Goal: Information Seeking & Learning: Learn about a topic

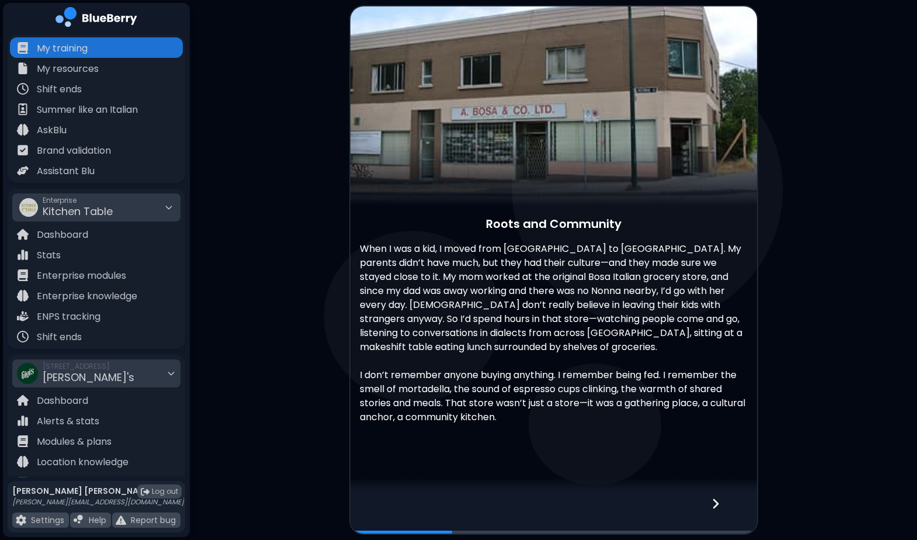
scroll to position [9, 0]
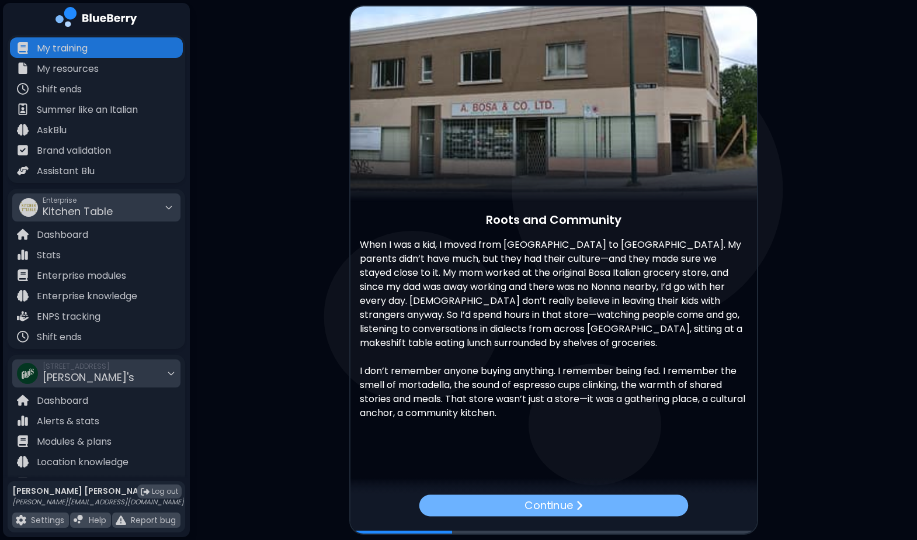
click at [559, 508] on p "Continue" at bounding box center [549, 505] width 48 height 17
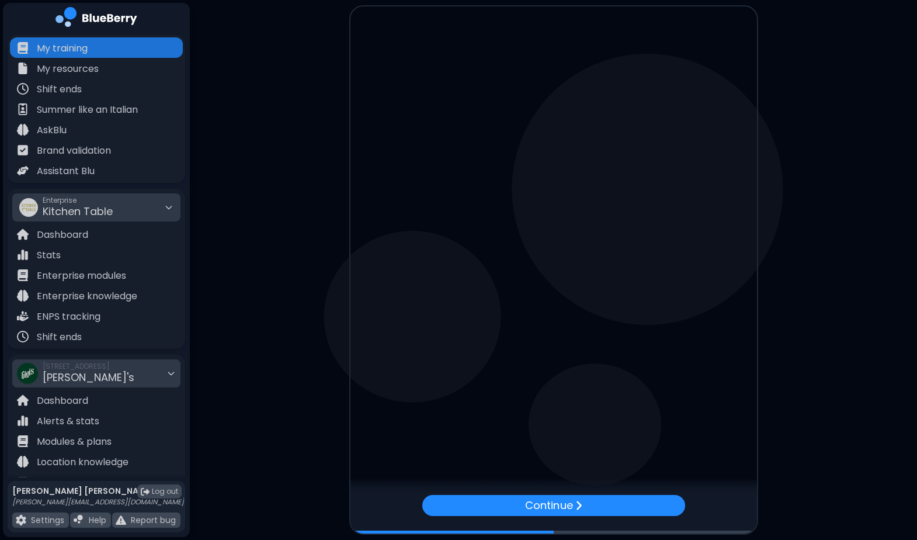
scroll to position [0, 0]
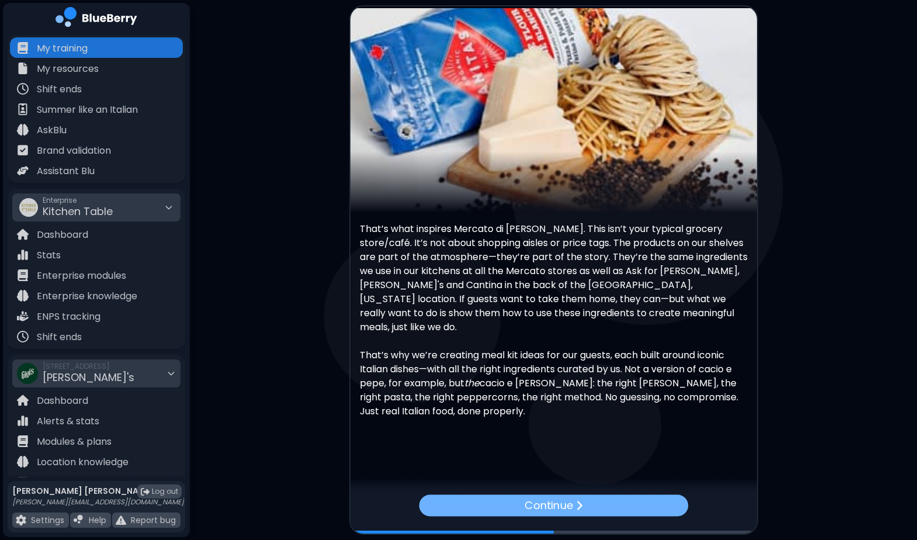
click at [564, 501] on p "Continue" at bounding box center [549, 505] width 48 height 17
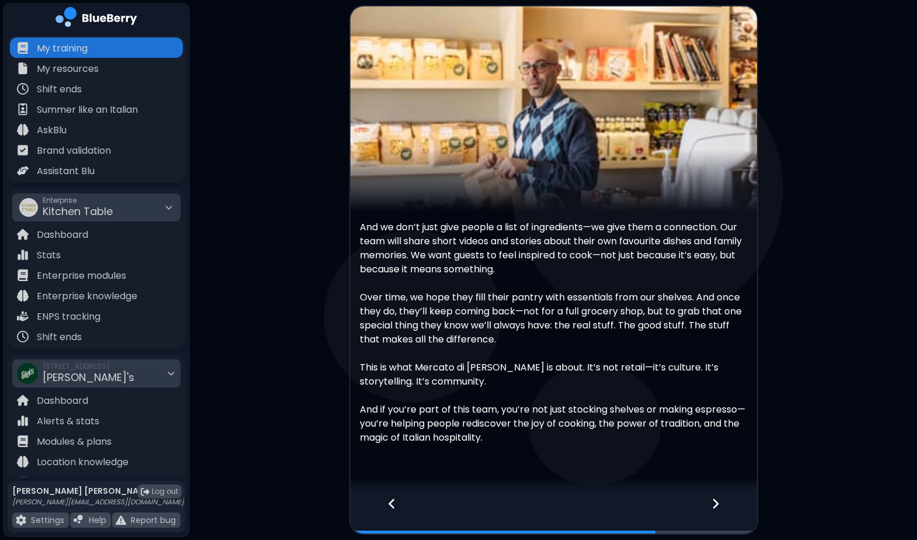
scroll to position [25, 0]
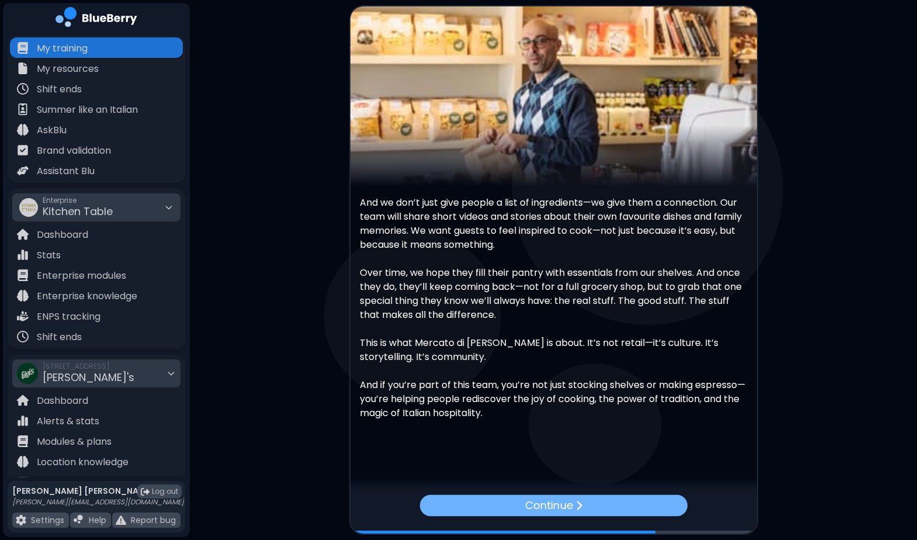
click at [576, 505] on img at bounding box center [579, 506] width 7 height 12
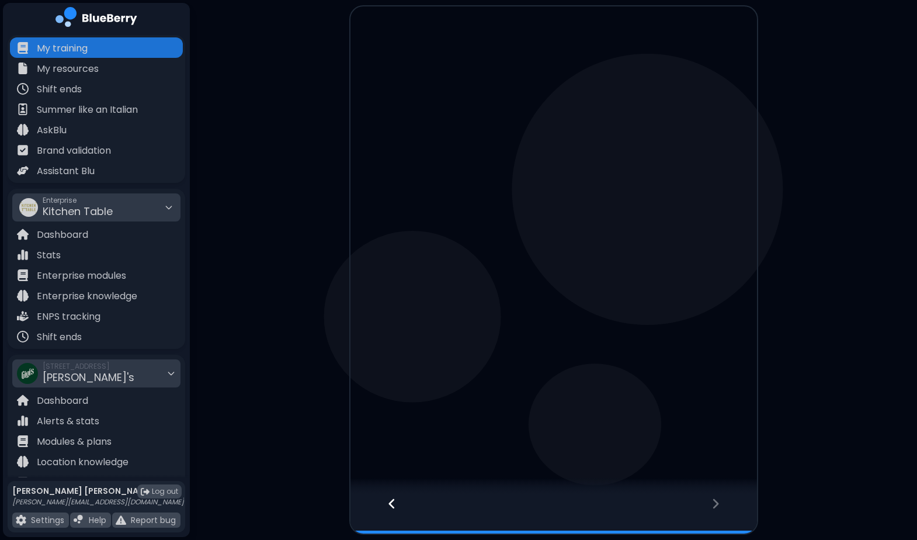
scroll to position [0, 0]
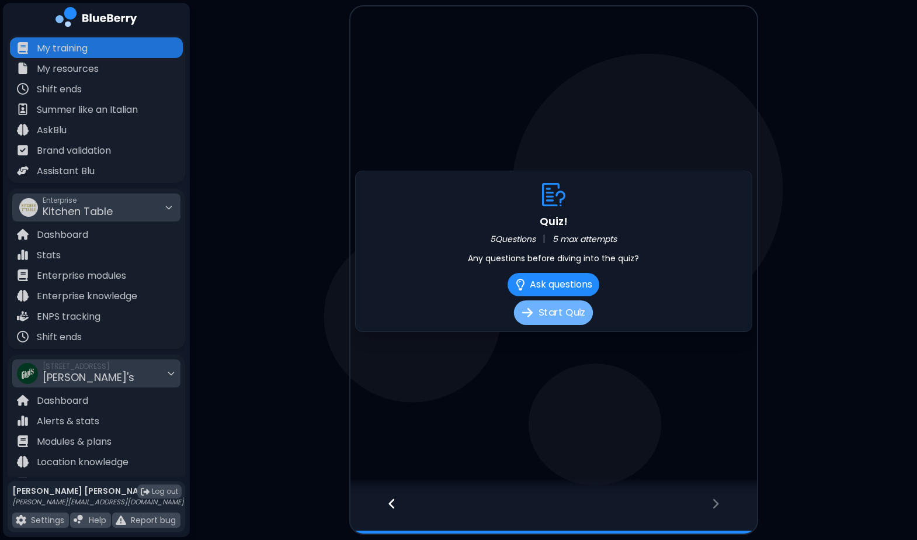
click at [555, 310] on button "Start Quiz" at bounding box center [553, 312] width 79 height 25
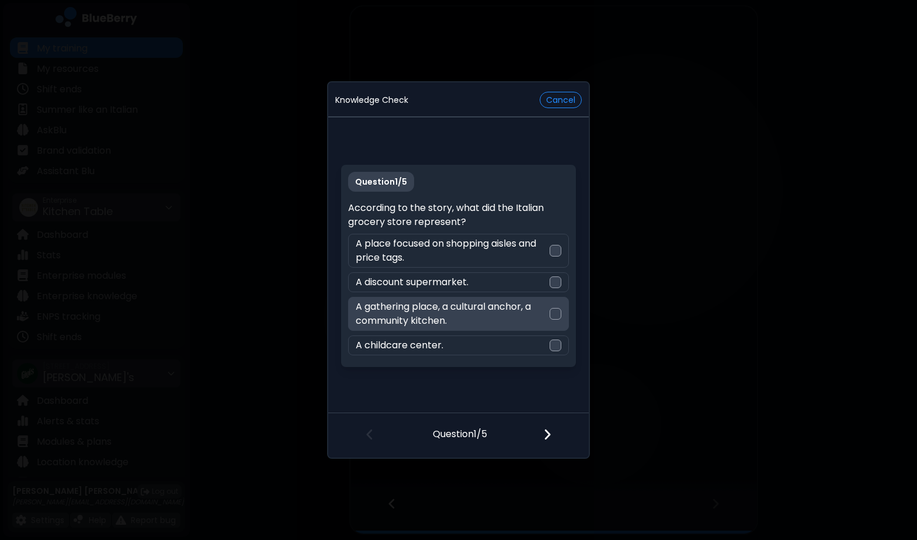
click at [555, 316] on div at bounding box center [556, 314] width 12 height 12
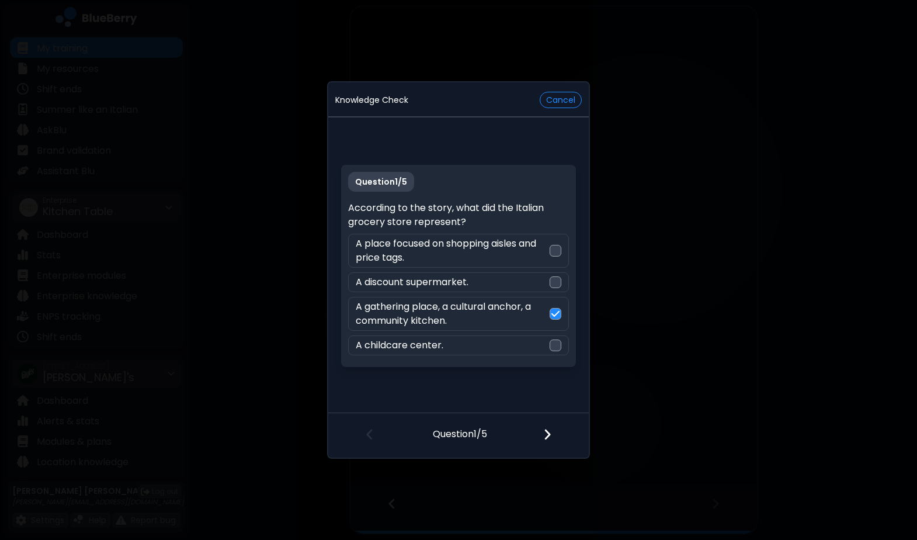
click at [547, 435] on img at bounding box center [547, 434] width 8 height 13
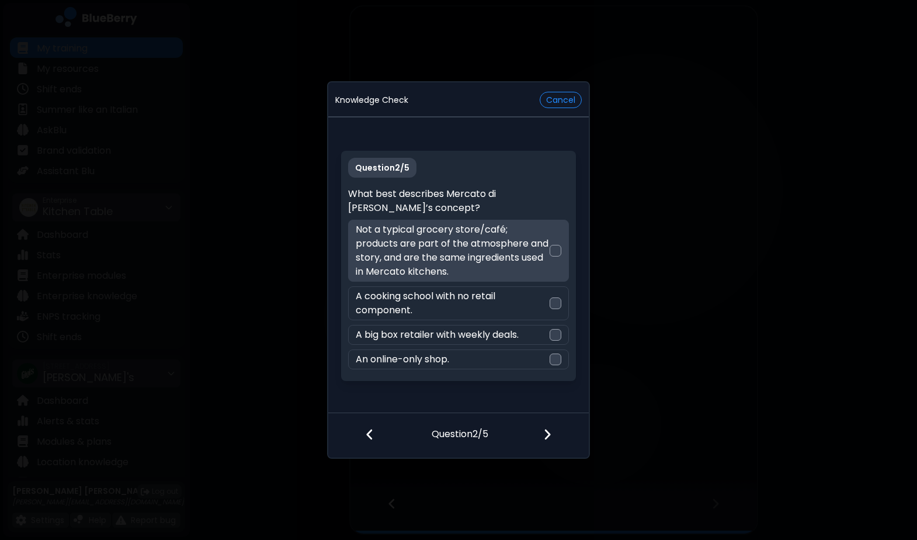
click at [555, 251] on div at bounding box center [556, 251] width 12 height 12
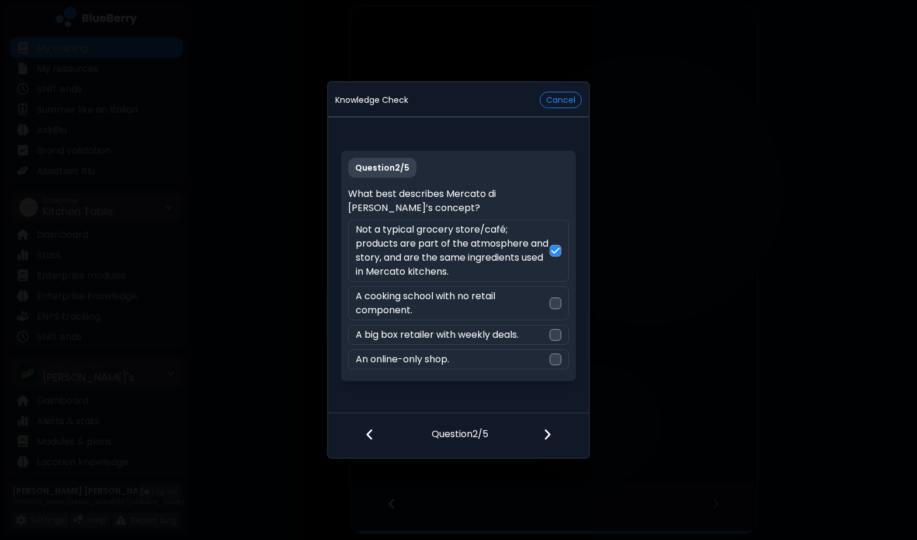
click at [549, 431] on img at bounding box center [547, 434] width 8 height 13
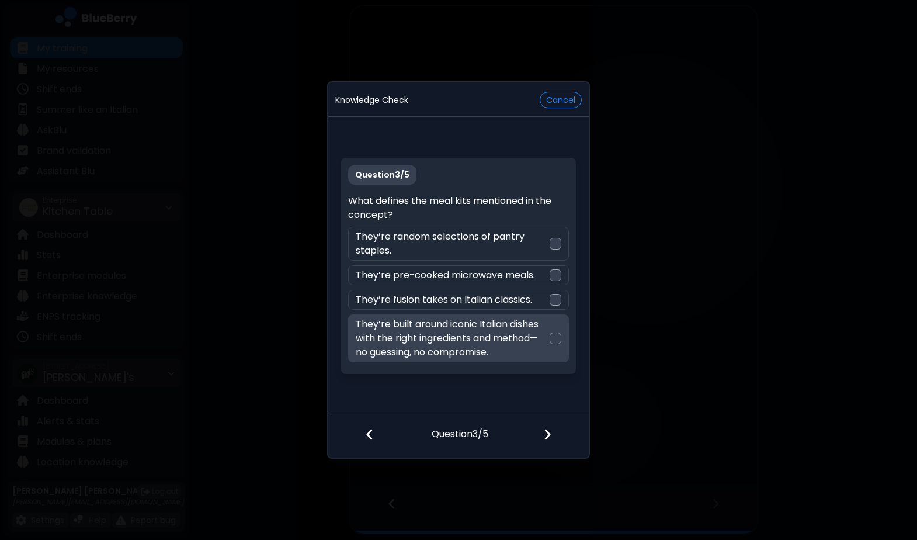
click at [554, 338] on div at bounding box center [556, 338] width 12 height 12
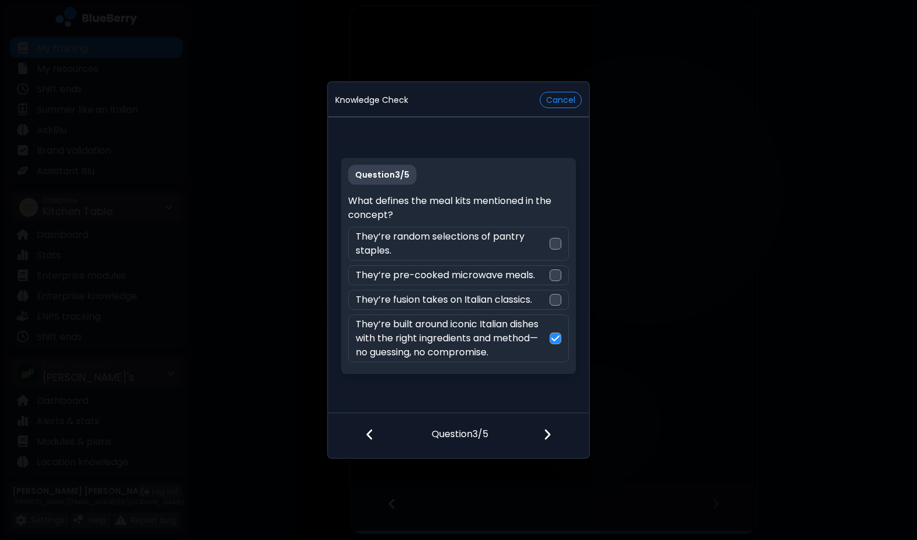
click at [549, 432] on img at bounding box center [547, 434] width 8 height 13
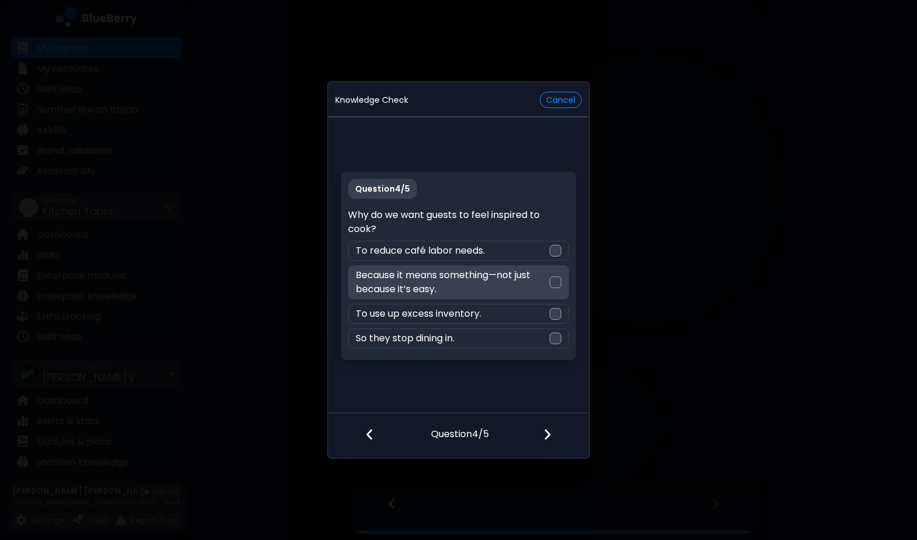
click at [562, 285] on div "Because it means something—not just because it’s easy." at bounding box center [458, 282] width 220 height 34
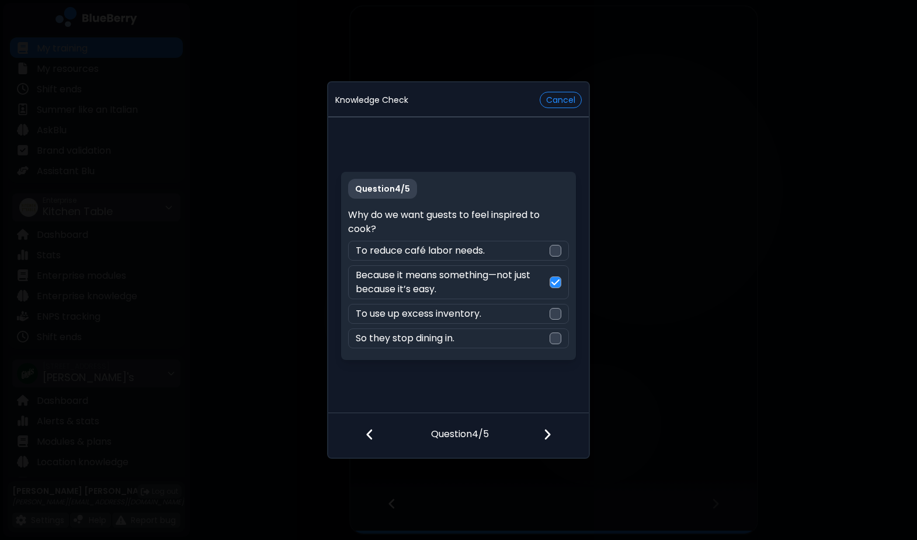
click at [545, 431] on img at bounding box center [547, 434] width 8 height 13
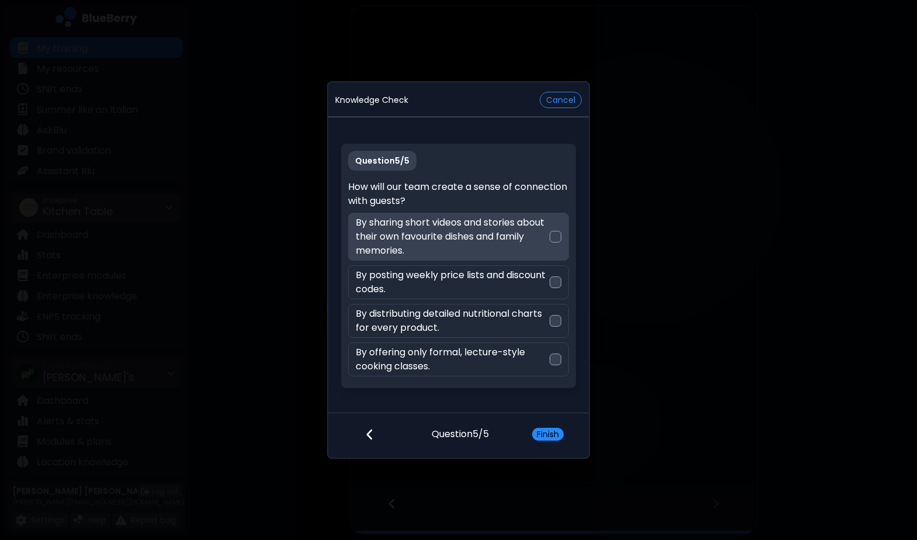
click at [556, 238] on div at bounding box center [556, 237] width 12 height 12
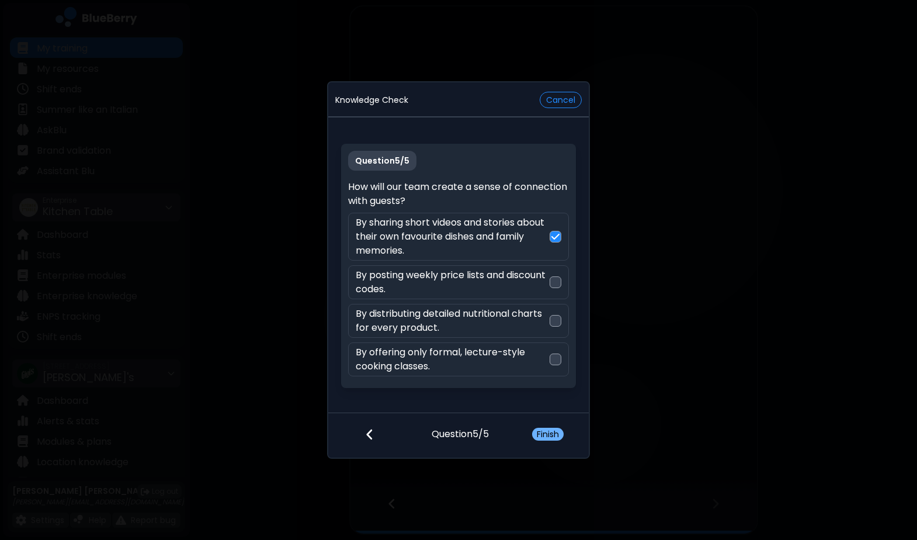
click at [543, 431] on button "Finish" at bounding box center [548, 434] width 32 height 13
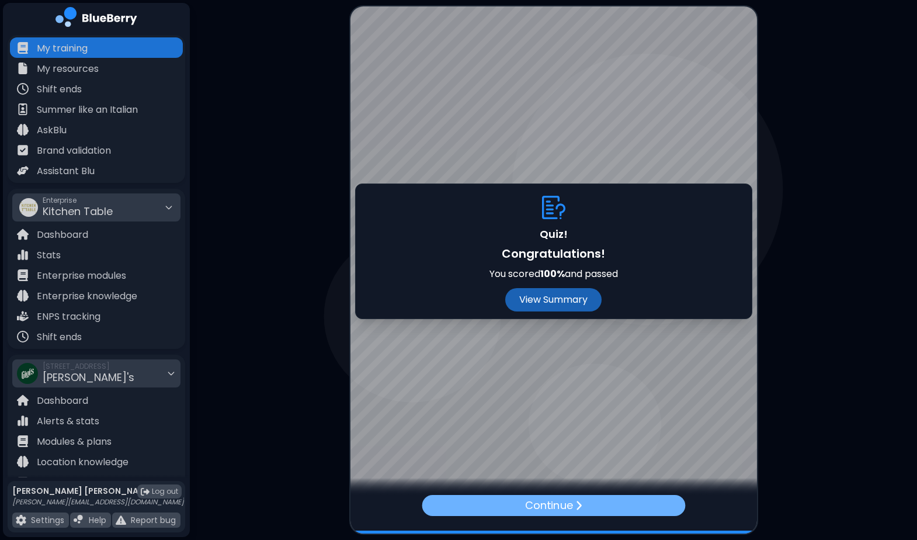
click at [561, 511] on p "Continue" at bounding box center [548, 505] width 47 height 16
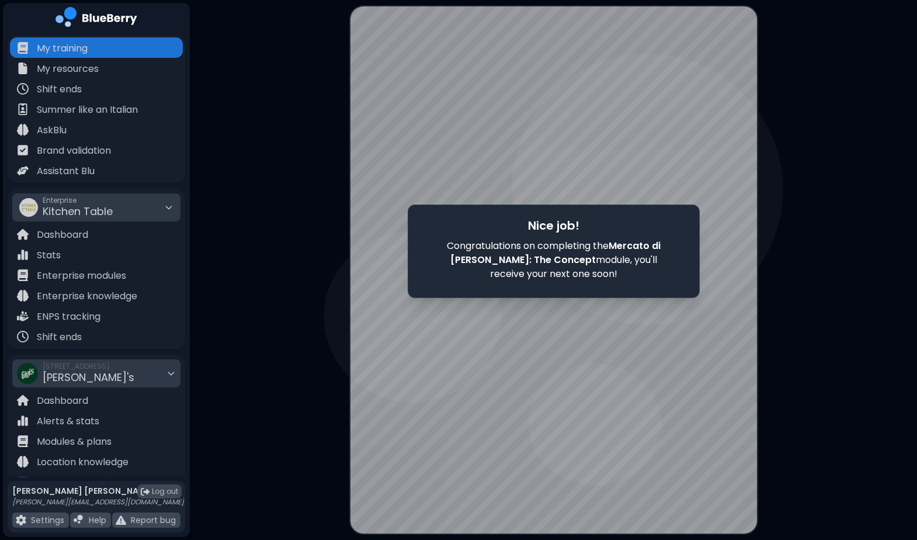
click at [394, 369] on div at bounding box center [554, 269] width 407 height 527
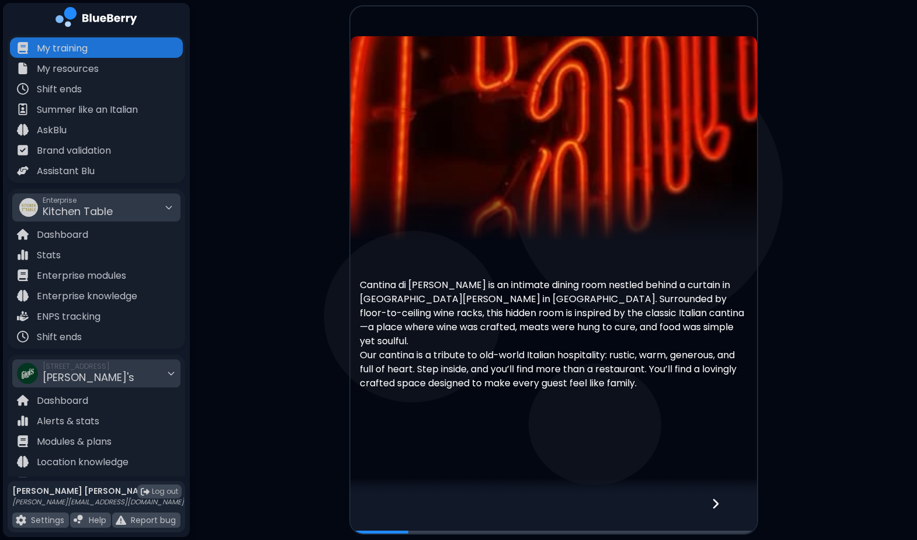
click at [717, 502] on icon at bounding box center [716, 503] width 6 height 10
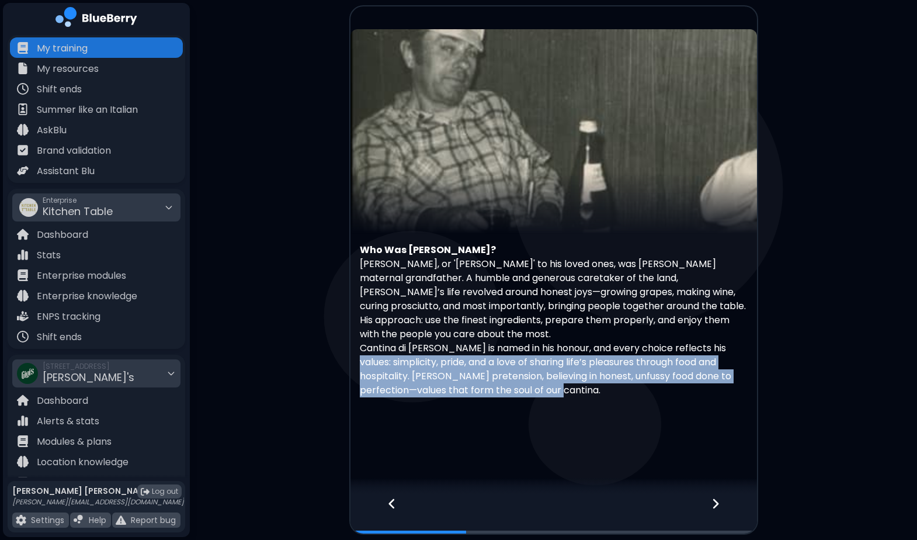
drag, startPoint x: 359, startPoint y: 356, endPoint x: 700, endPoint y: 382, distance: 341.7
click at [700, 382] on p "Cantina di [PERSON_NAME] is named in his honour, and every choice reflects his …" at bounding box center [554, 369] width 388 height 56
copy p "simplicity, pride, and a love of sharing life’s pleasures through food and hosp…"
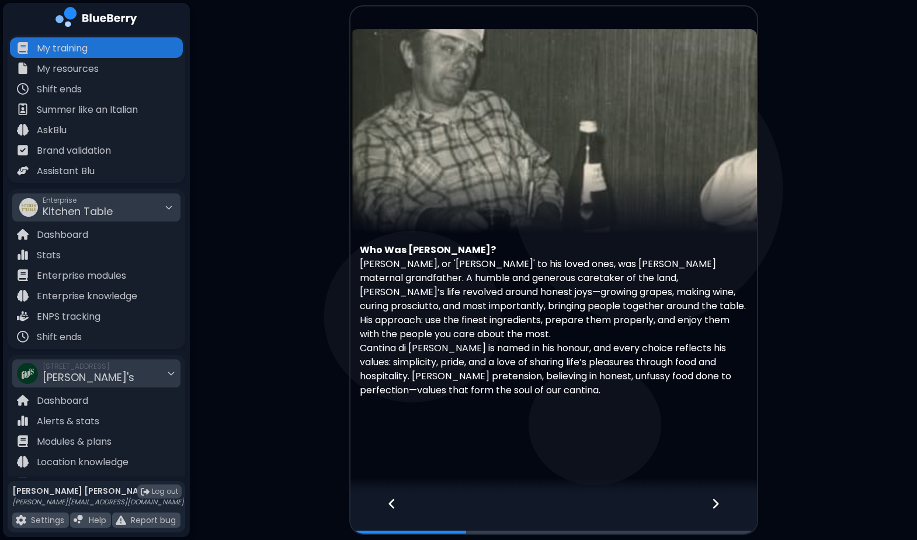
click at [536, 420] on div "Who Was [PERSON_NAME]? [PERSON_NAME], or '[PERSON_NAME]' to his loved ones, was…" at bounding box center [554, 251] width 407 height 444
click at [715, 500] on icon at bounding box center [716, 503] width 6 height 10
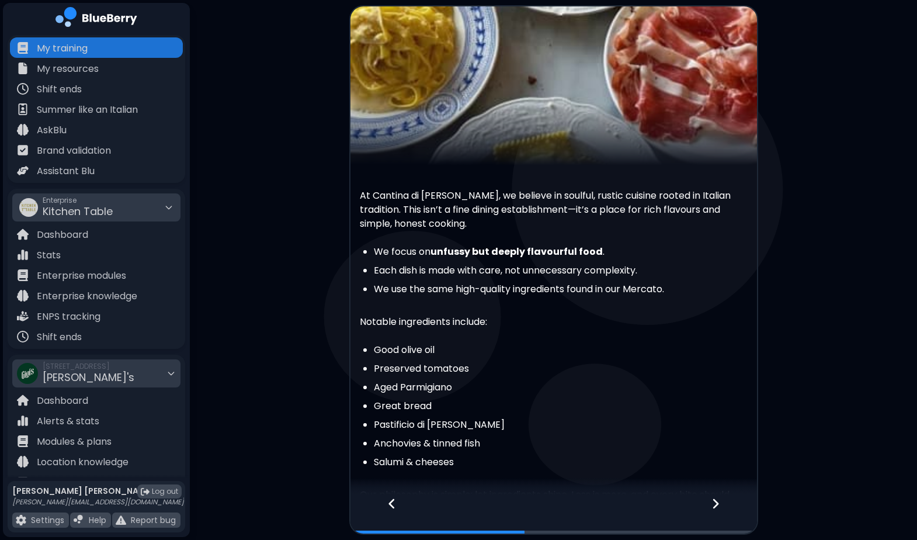
scroll to position [141, 0]
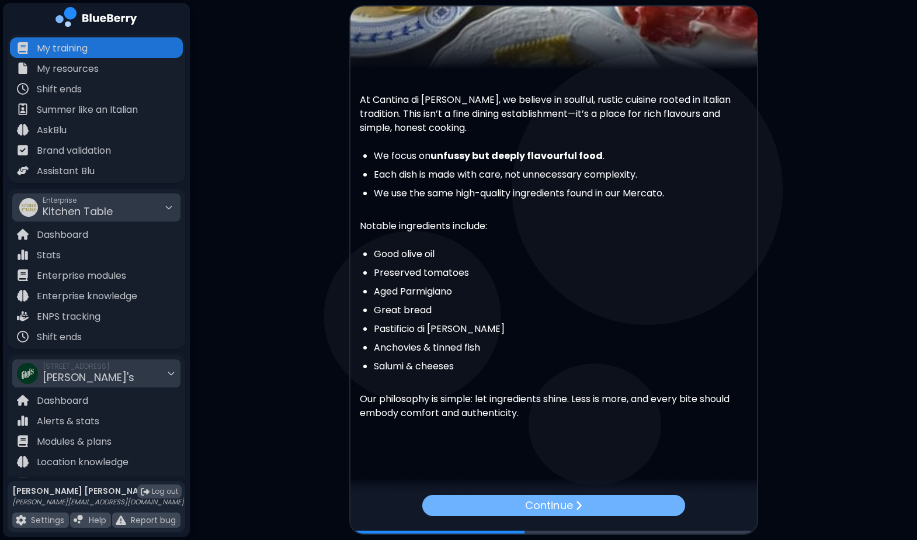
click at [558, 508] on p "Continue" at bounding box center [548, 505] width 47 height 16
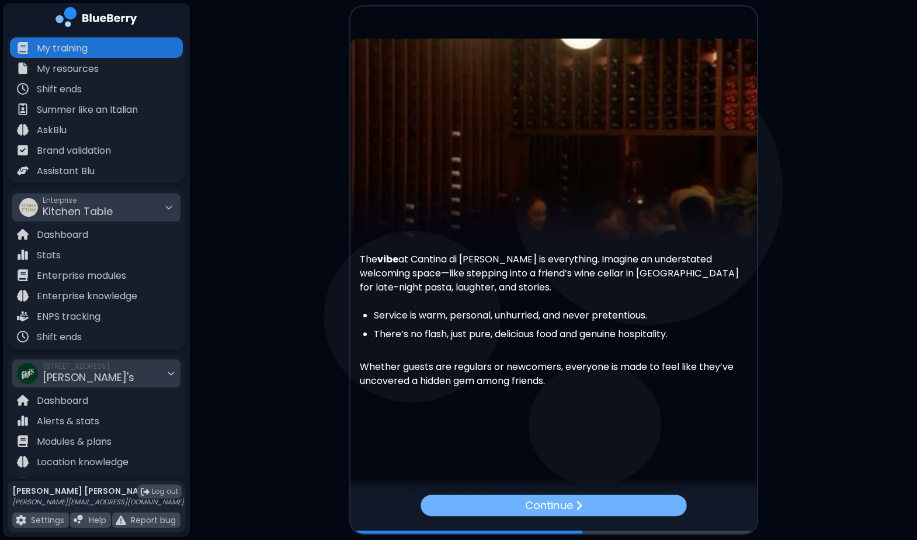
click at [559, 506] on p "Continue" at bounding box center [549, 505] width 48 height 16
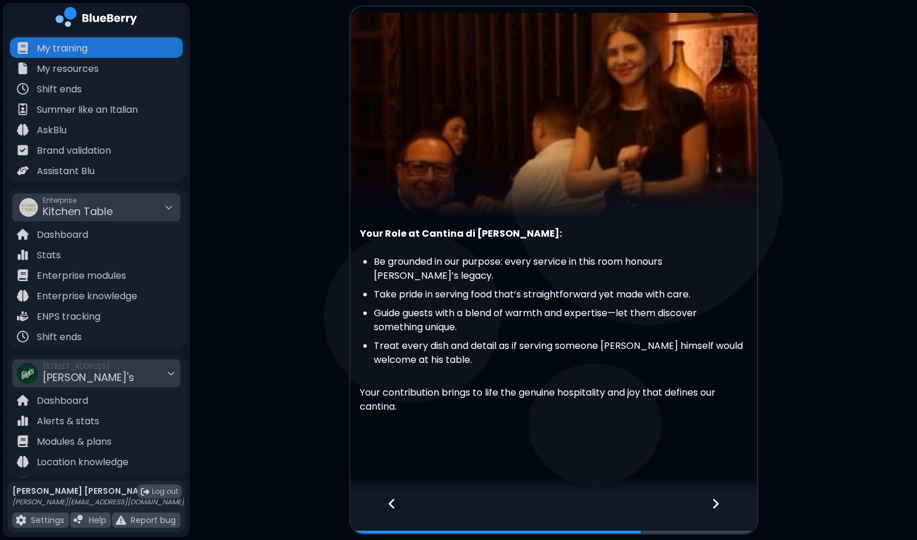
click at [718, 504] on icon at bounding box center [716, 503] width 8 height 13
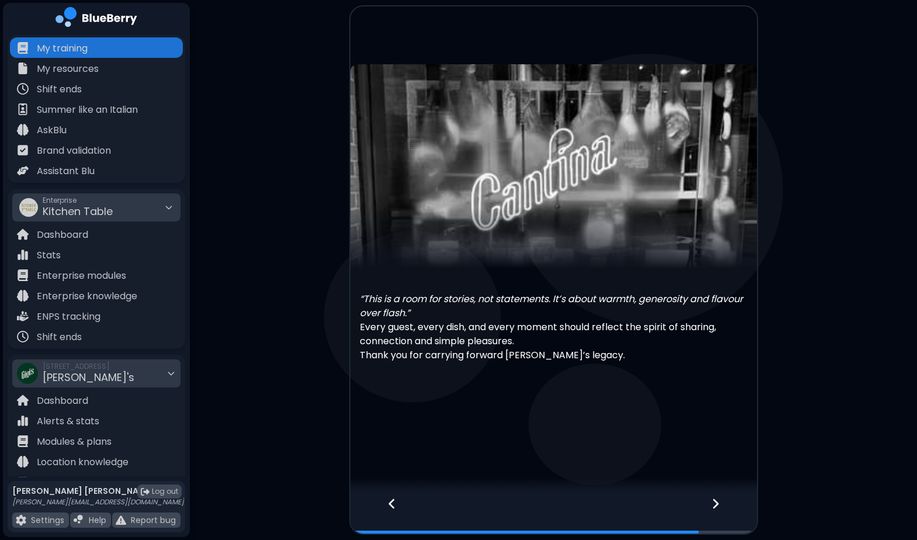
click at [716, 499] on icon at bounding box center [716, 503] width 8 height 13
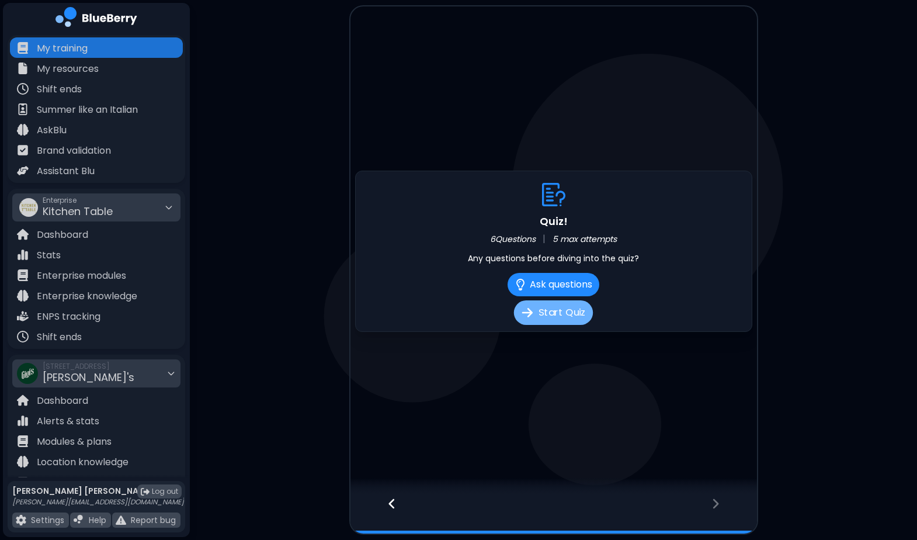
click at [552, 312] on button "Start Quiz" at bounding box center [553, 312] width 79 height 25
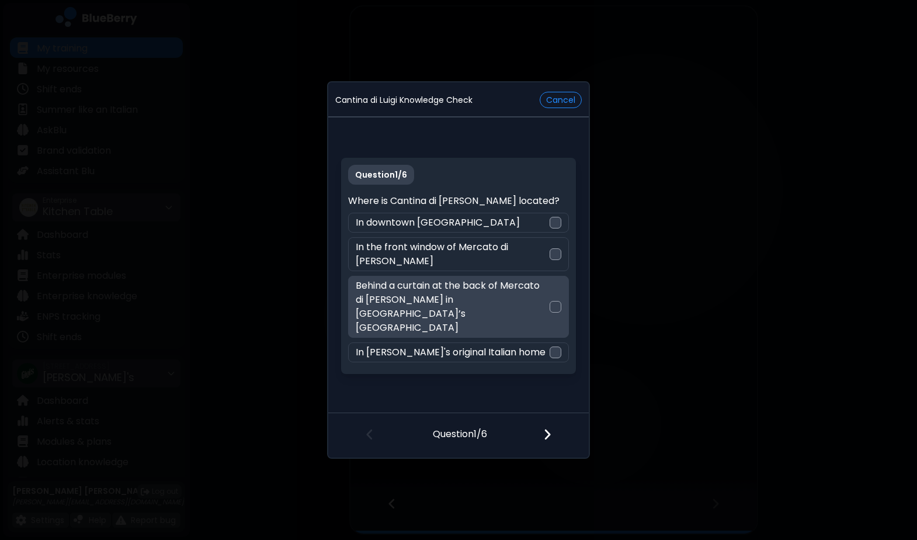
click at [557, 301] on div at bounding box center [556, 307] width 12 height 12
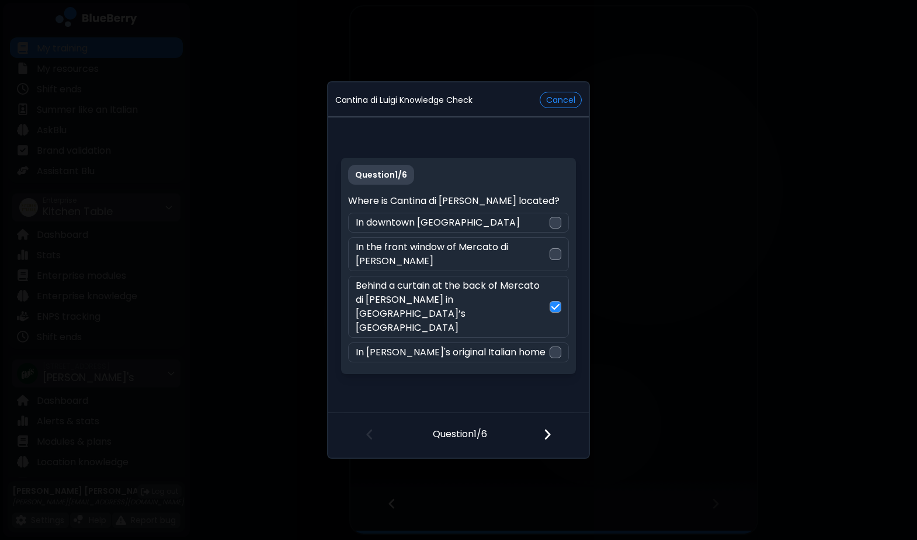
click at [547, 428] on img at bounding box center [547, 434] width 8 height 13
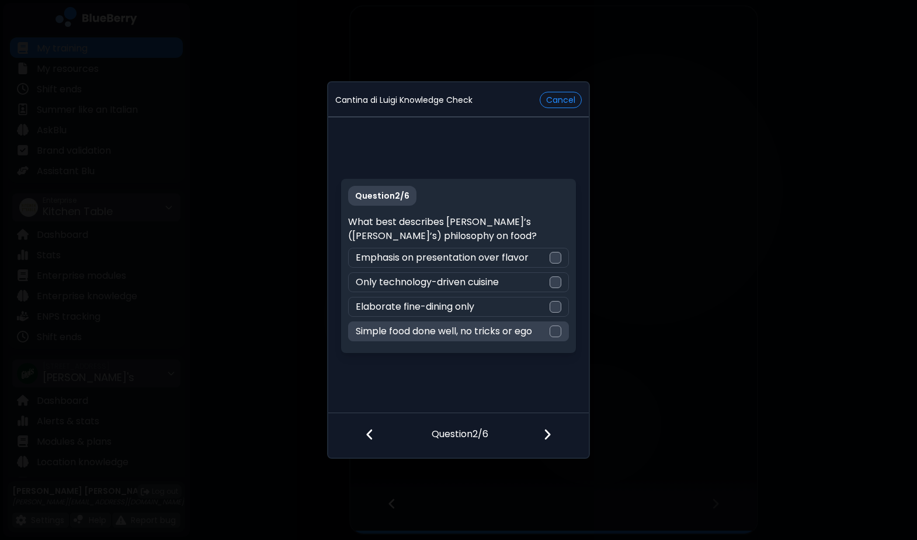
click at [557, 328] on div at bounding box center [556, 331] width 12 height 12
click at [550, 429] on img at bounding box center [547, 434] width 8 height 13
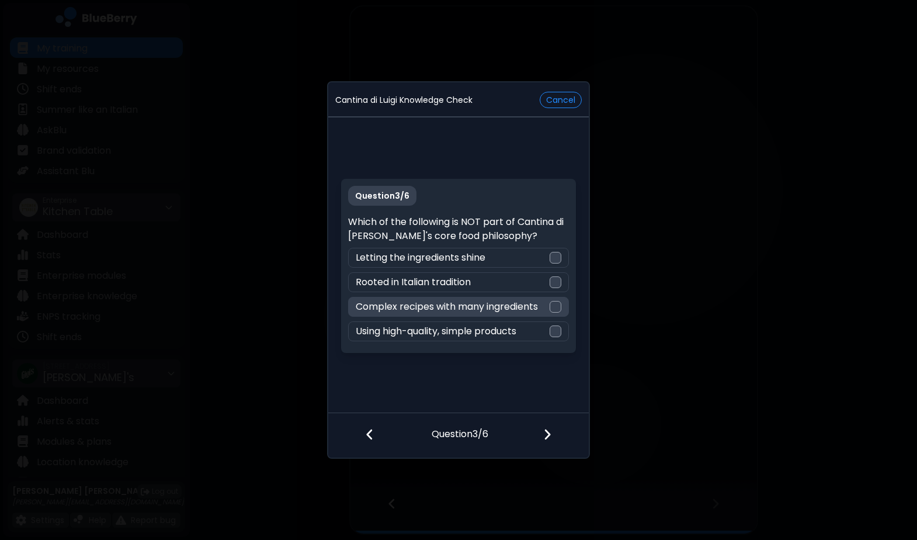
click at [563, 306] on div "Complex recipes with many ingredients" at bounding box center [458, 307] width 220 height 20
click at [543, 431] on div at bounding box center [554, 435] width 69 height 43
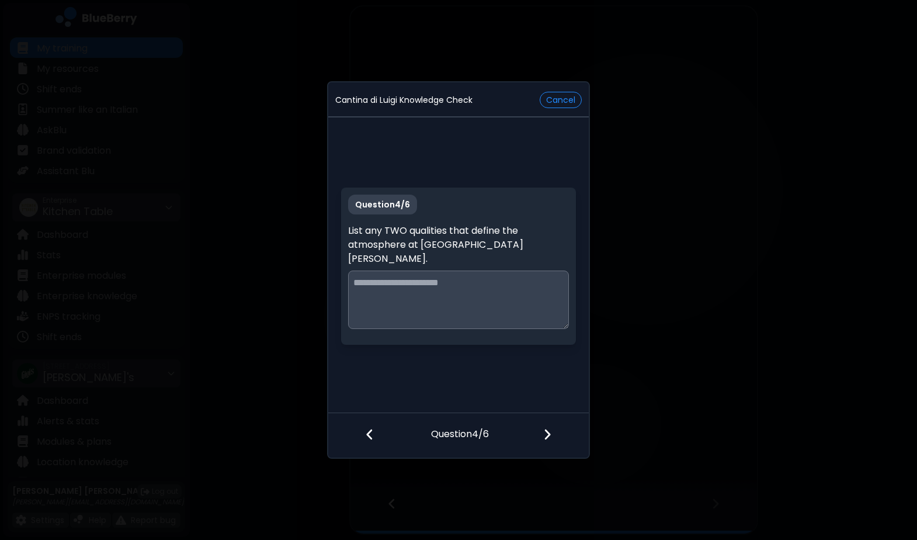
click at [441, 278] on textarea at bounding box center [458, 300] width 220 height 58
click at [536, 278] on textarea "**********" at bounding box center [458, 300] width 220 height 58
type textarea "**********"
click at [546, 435] on img at bounding box center [547, 434] width 8 height 13
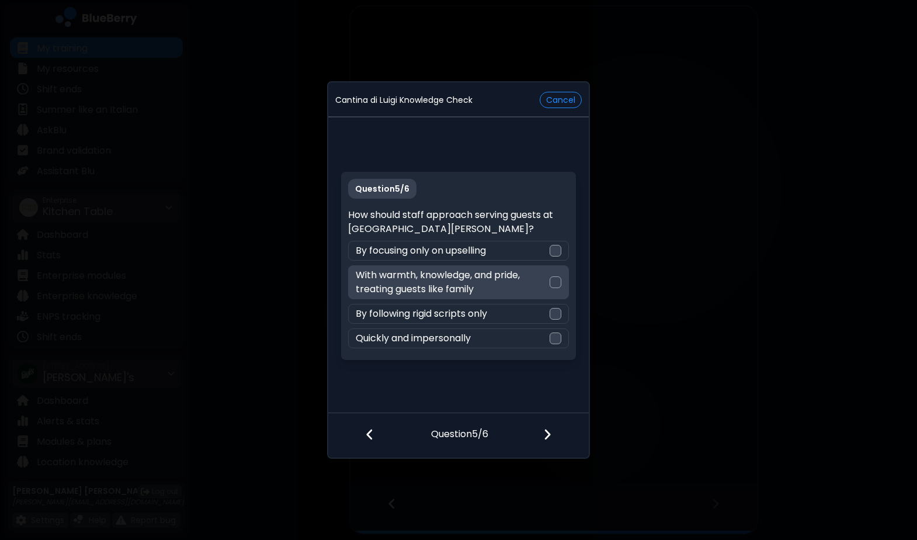
click at [557, 283] on div at bounding box center [556, 282] width 12 height 12
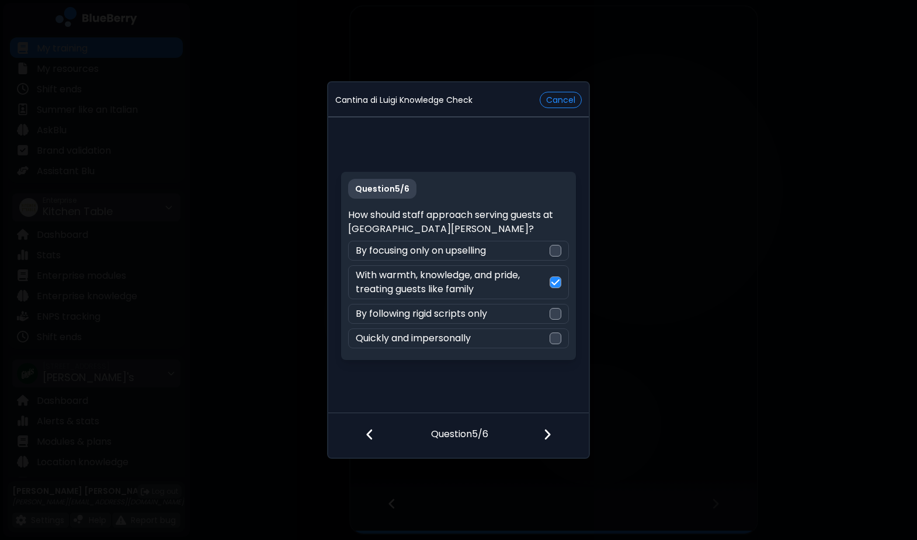
click at [549, 435] on img at bounding box center [547, 434] width 8 height 13
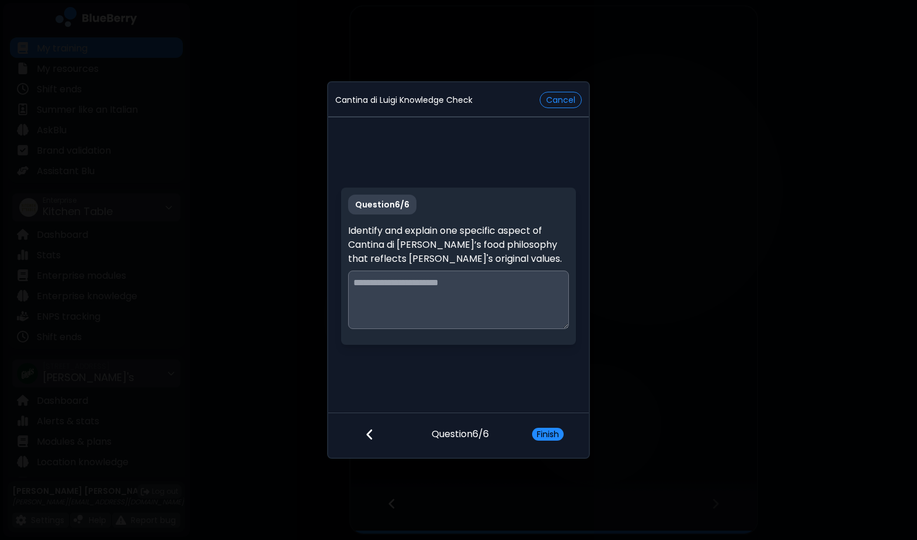
click at [377, 284] on textarea at bounding box center [458, 300] width 220 height 58
paste textarea "**********"
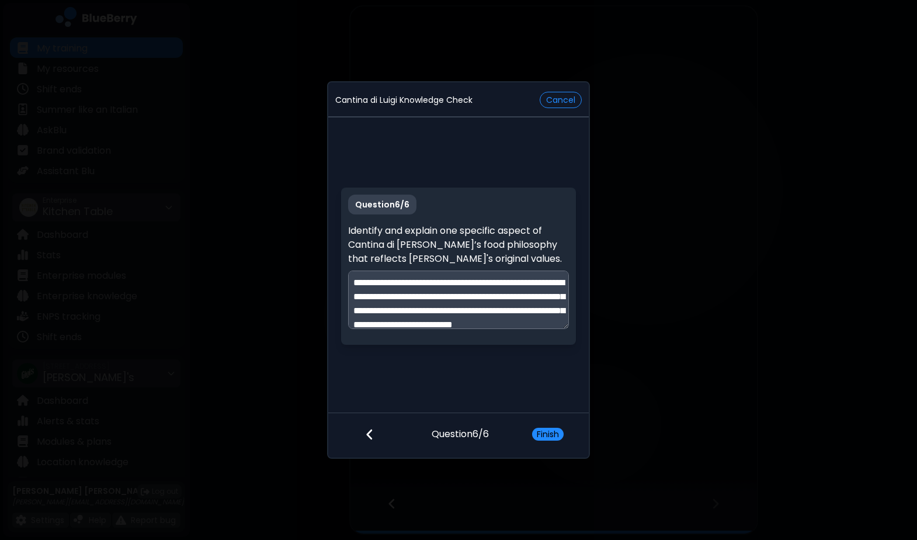
scroll to position [22, 0]
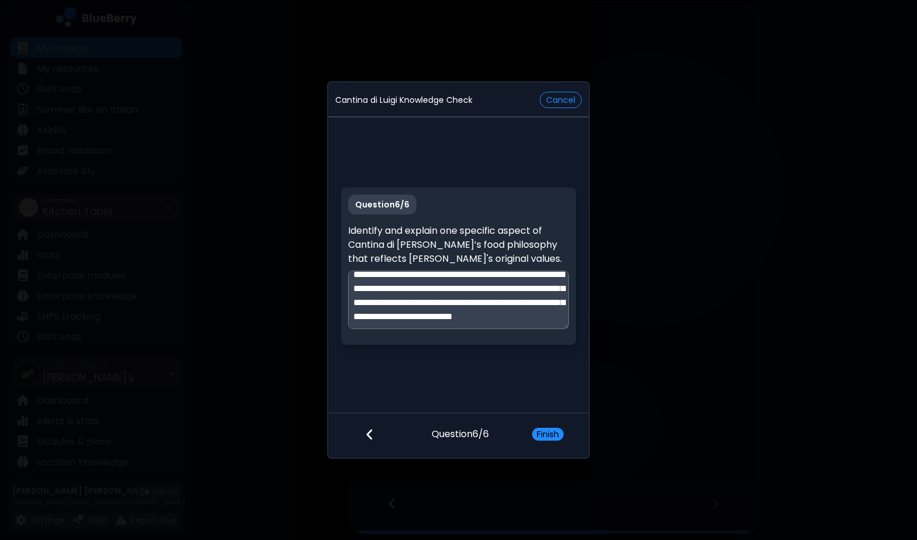
drag, startPoint x: 535, startPoint y: 297, endPoint x: 570, endPoint y: 305, distance: 36.4
click at [570, 305] on div "**********" at bounding box center [458, 266] width 234 height 157
drag, startPoint x: 452, startPoint y: 289, endPoint x: 473, endPoint y: 289, distance: 21.6
click at [452, 289] on textarea "**********" at bounding box center [458, 300] width 220 height 58
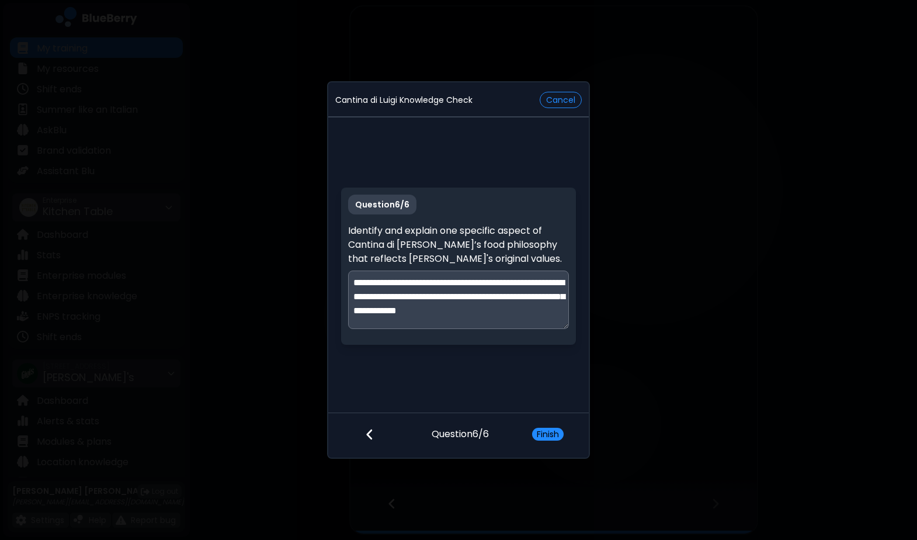
scroll to position [0, 0]
click at [411, 283] on textarea "**********" at bounding box center [458, 300] width 220 height 58
drag, startPoint x: 403, startPoint y: 295, endPoint x: 418, endPoint y: 311, distance: 22.3
click at [418, 311] on textarea "**********" at bounding box center [458, 300] width 220 height 58
type textarea "**********"
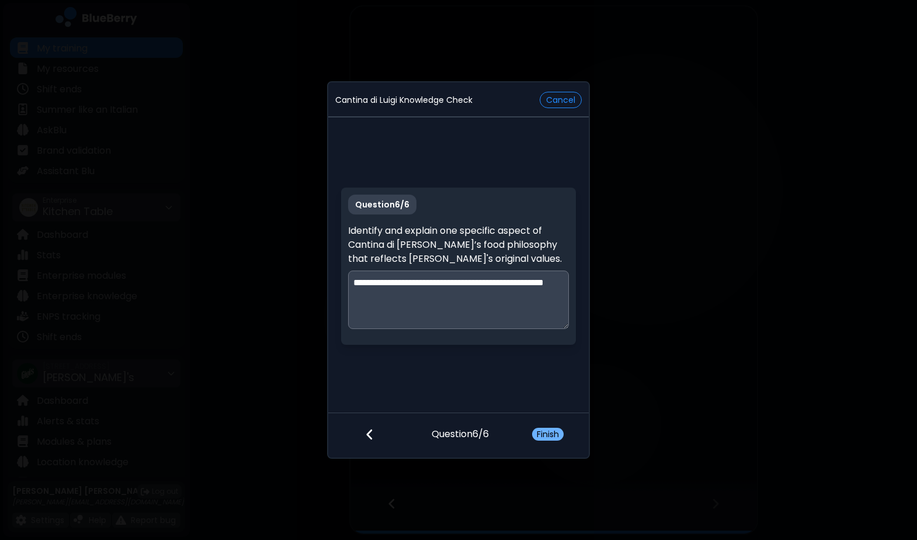
click at [558, 435] on button "Finish" at bounding box center [548, 434] width 32 height 13
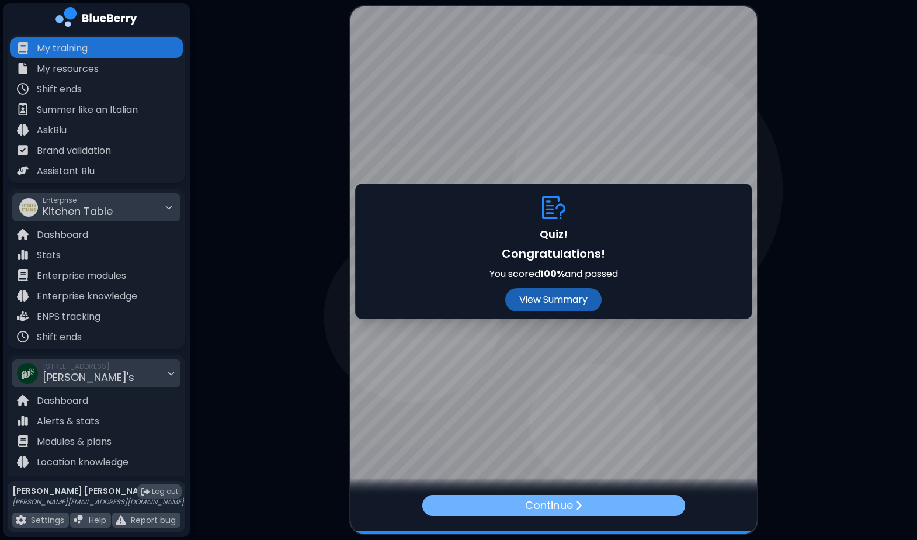
click at [559, 504] on p "Continue" at bounding box center [548, 505] width 47 height 16
